Goal: Transaction & Acquisition: Purchase product/service

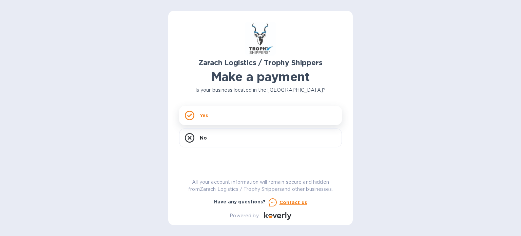
click at [243, 113] on div "Yes" at bounding box center [260, 115] width 163 height 19
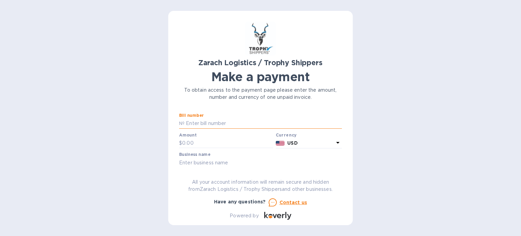
click at [220, 127] on input "text" at bounding box center [262, 123] width 157 height 10
paste input "S00047994"
paste input "S00047925"
paste input "S00048295"
paste input "S00047925/A"
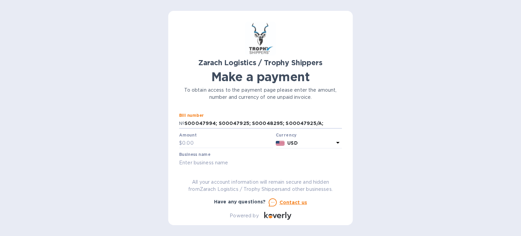
paste input "S00048122"
click at [330, 123] on input "S00047994; S00047925; S00048295; S00047925/A; S00048122;" at bounding box center [262, 123] width 157 height 10
paste input "S00048033/A"
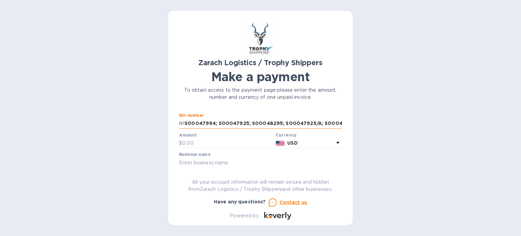
click at [317, 124] on input "S00047994; S00047925; S00048295; S00047925/A; S00048122; S00048033/A;" at bounding box center [262, 123] width 157 height 10
paste input "00008087"
type input "S00047994; S00047925; S00048295; S00047925/A; S00048122; S00048033/A; 00008087"
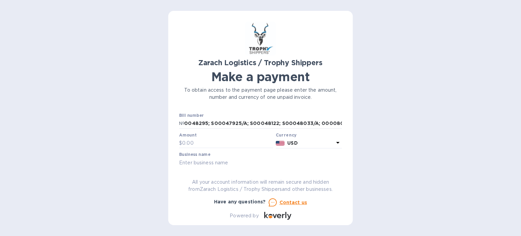
scroll to position [0, 0]
click at [204, 141] on input "text" at bounding box center [227, 143] width 91 height 10
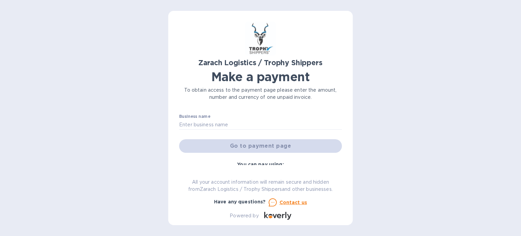
scroll to position [34, 0]
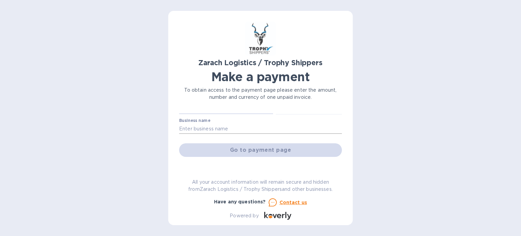
type input "22,959"
click at [221, 128] on input "text" at bounding box center [260, 128] width 163 height 10
type input "Remmy INC"
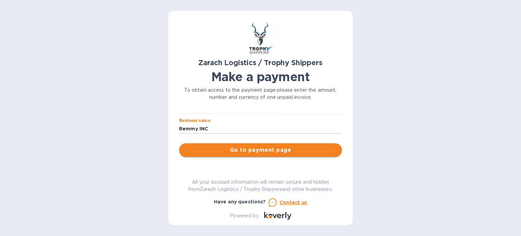
click at [251, 153] on span "Go to payment page" at bounding box center [260, 150] width 152 height 8
